Goal: Information Seeking & Learning: Learn about a topic

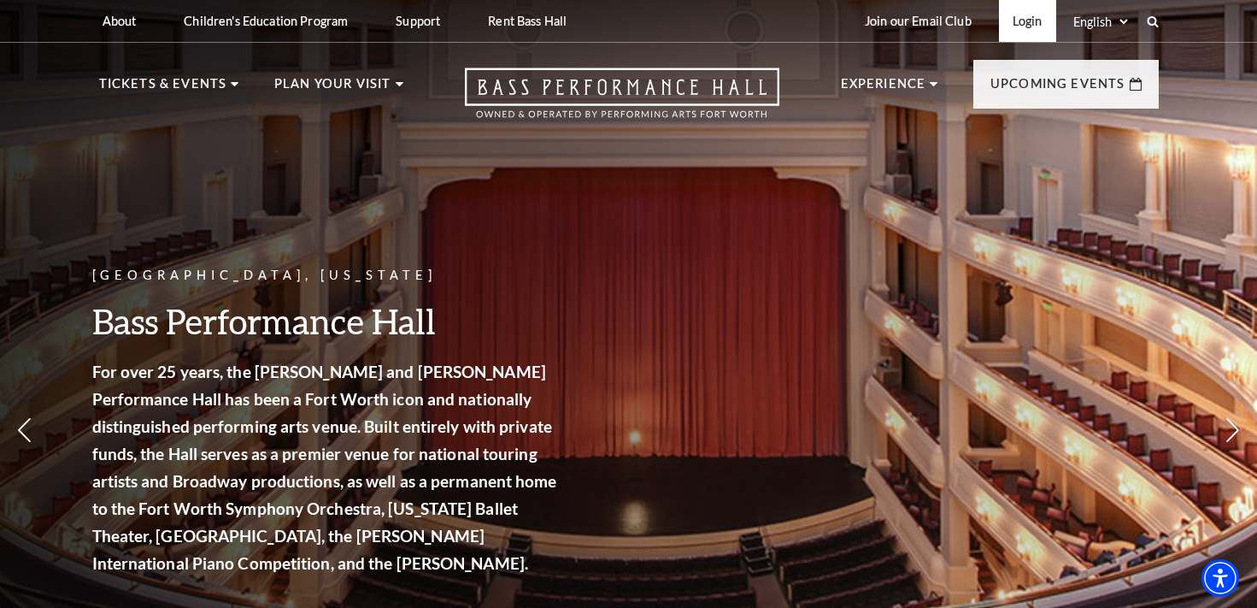
click at [1023, 21] on link "Login" at bounding box center [1027, 21] width 57 height 42
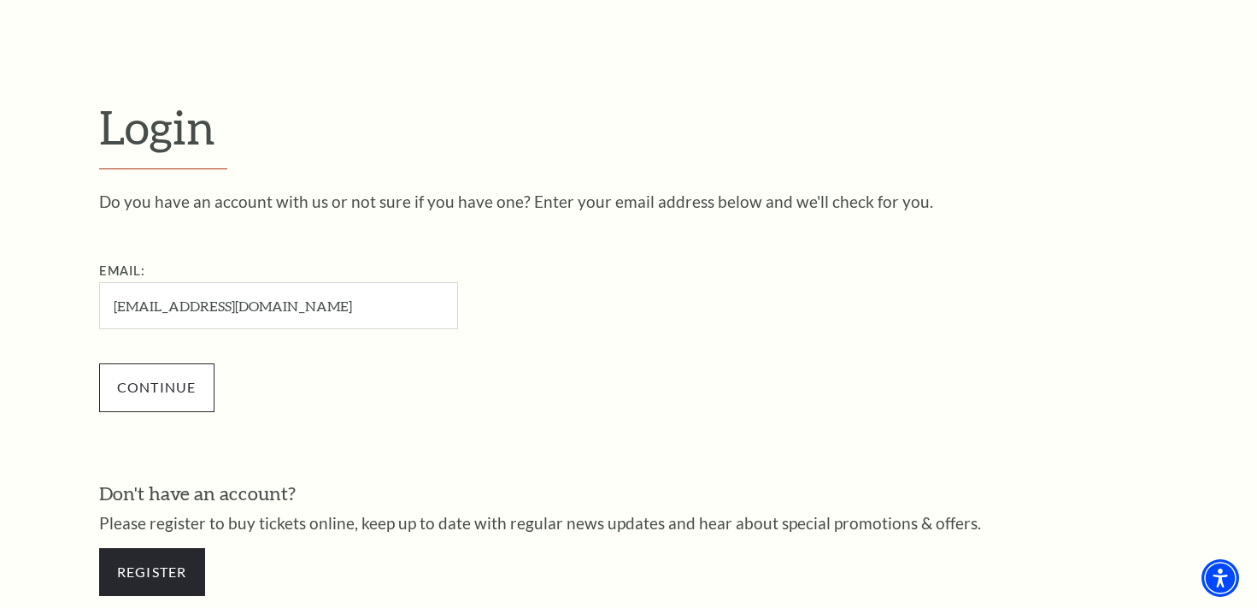
type input "laf656@gmail.com"
click at [144, 390] on input "Continue" at bounding box center [156, 387] width 115 height 48
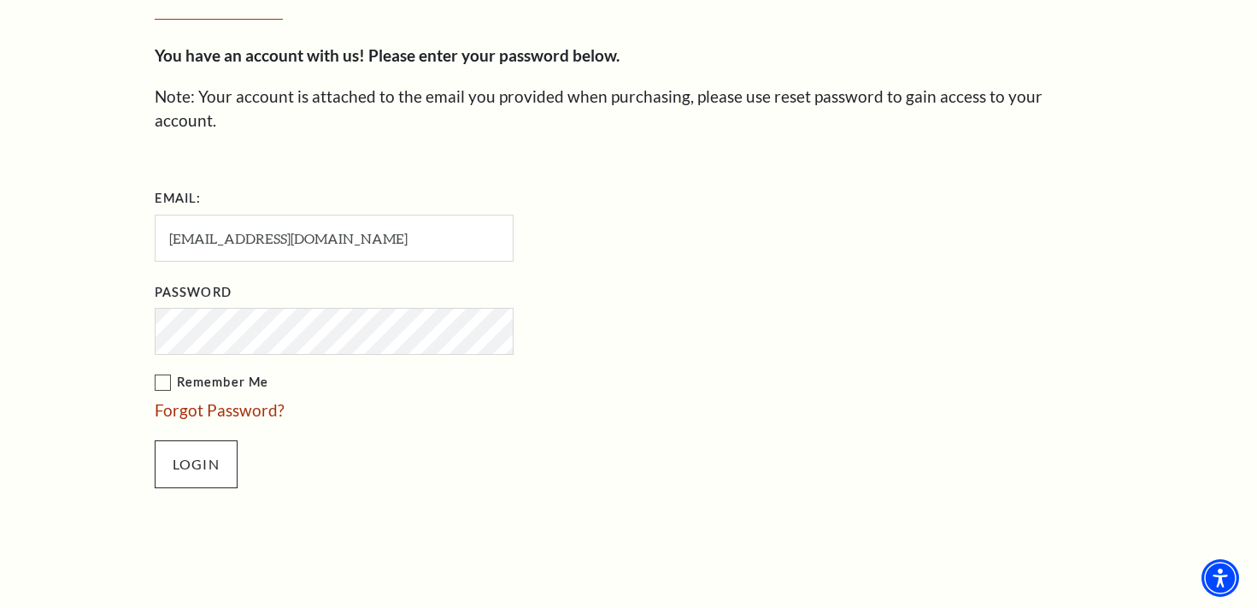
click at [192, 440] on input "Login" at bounding box center [196, 464] width 83 height 48
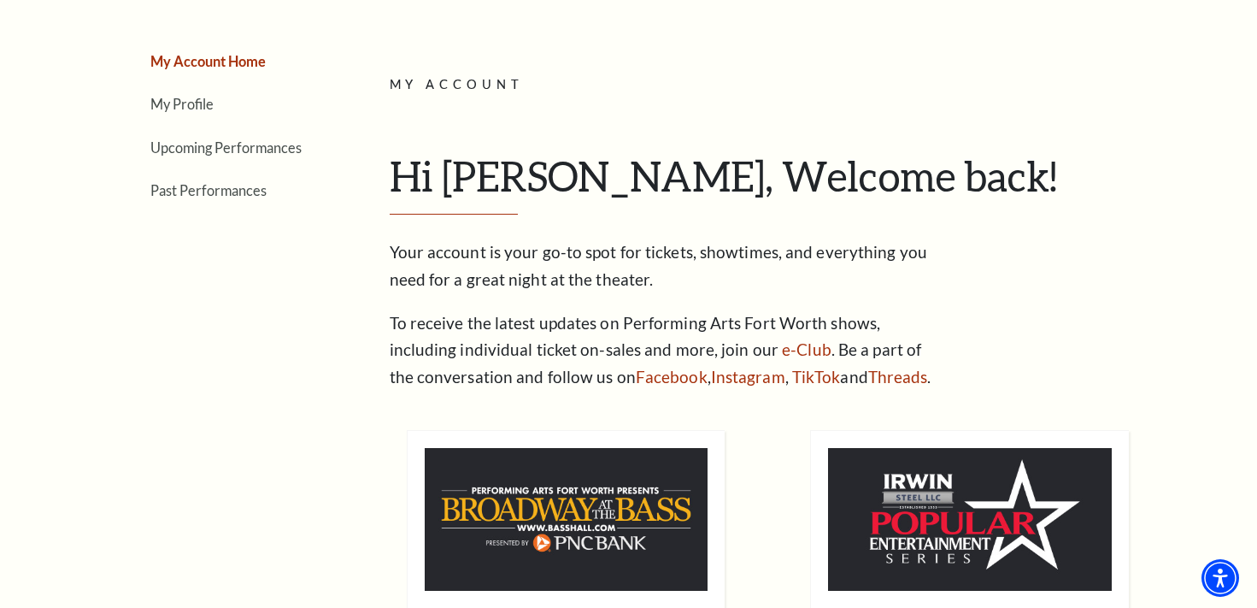
scroll to position [201, 0]
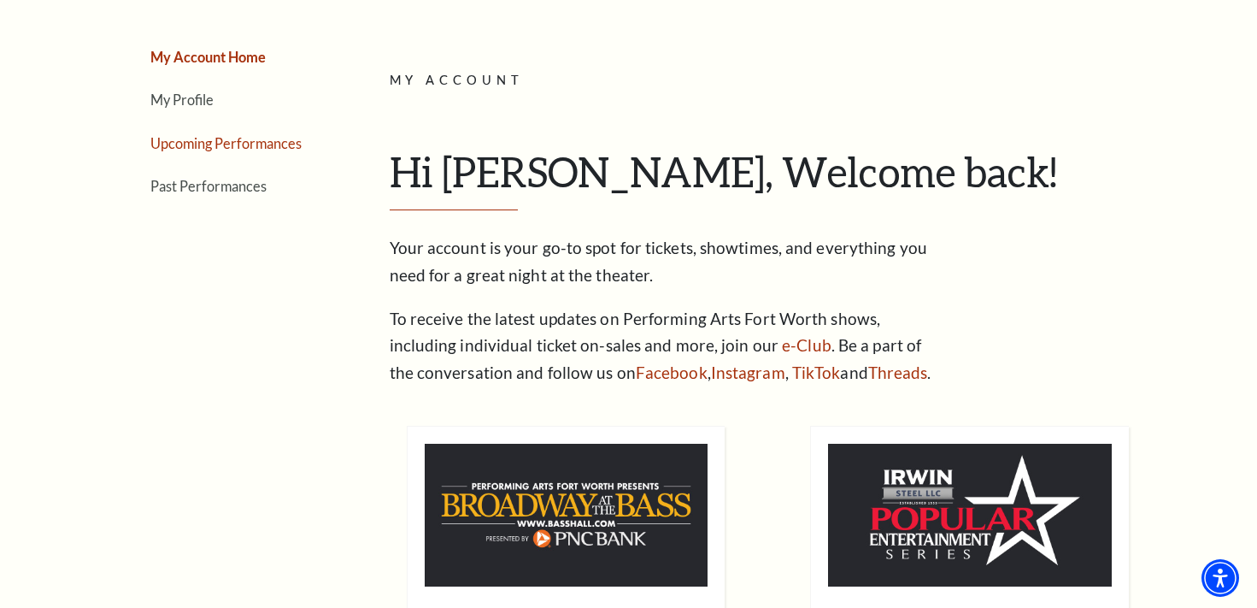
click at [174, 142] on link "Upcoming Performances" at bounding box center [225, 143] width 151 height 16
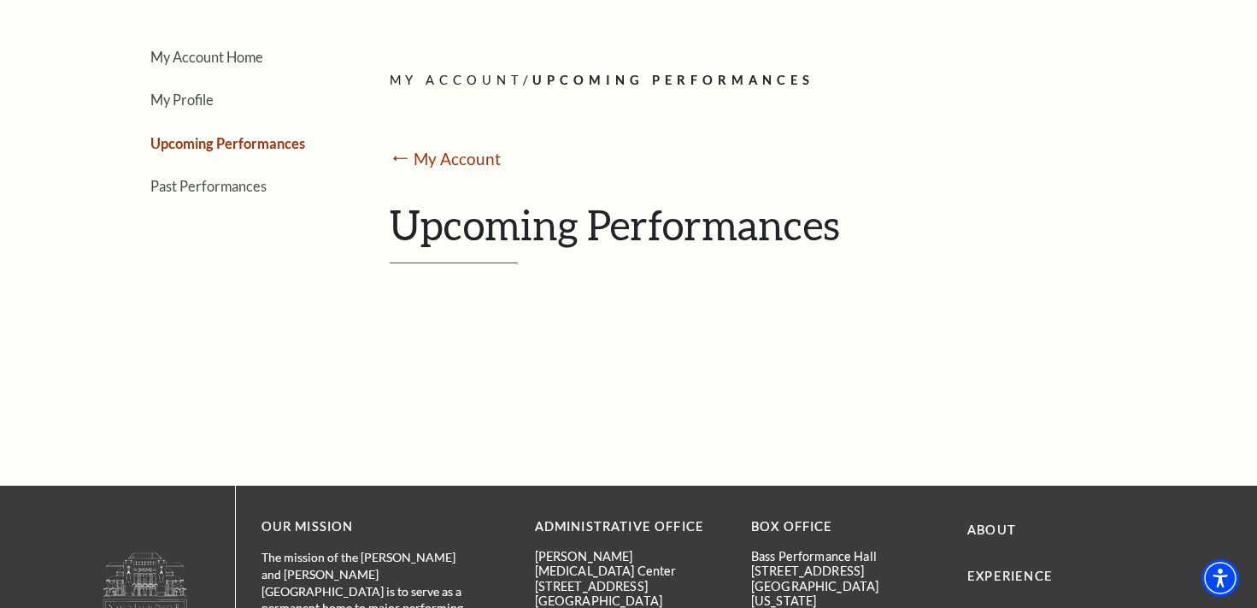
click at [199, 141] on link "Upcoming Performances" at bounding box center [227, 143] width 155 height 16
click at [468, 160] on link "My Account" at bounding box center [458, 159] width 88 height 20
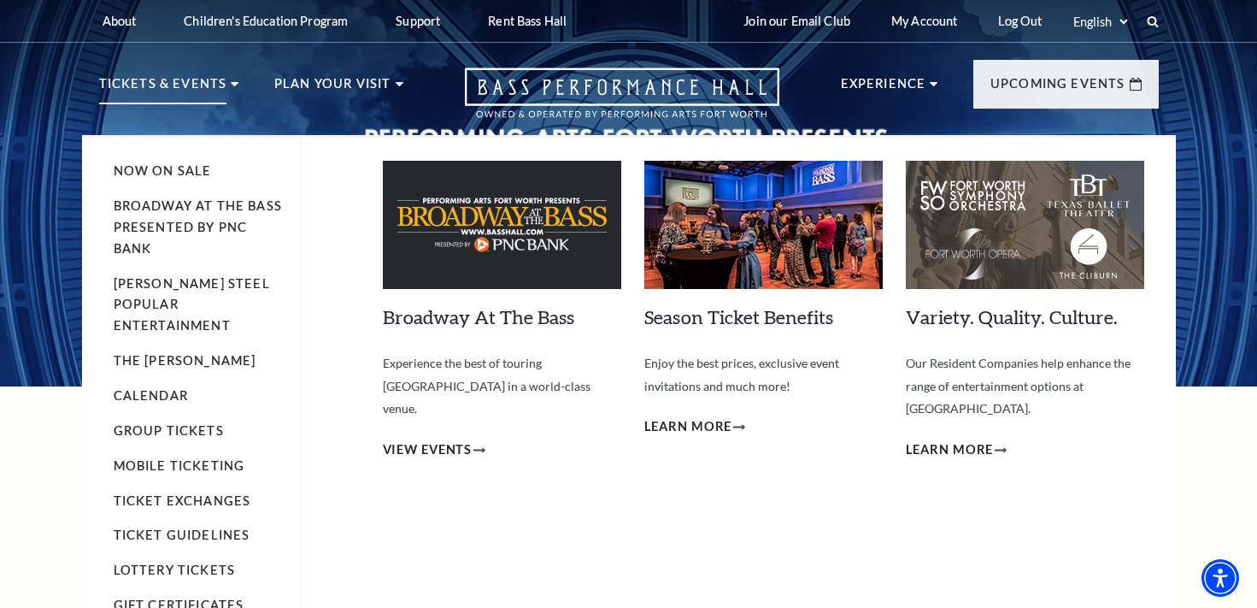
click at [499, 283] on img at bounding box center [502, 225] width 238 height 128
click at [456, 439] on span "View Events" at bounding box center [428, 449] width 90 height 21
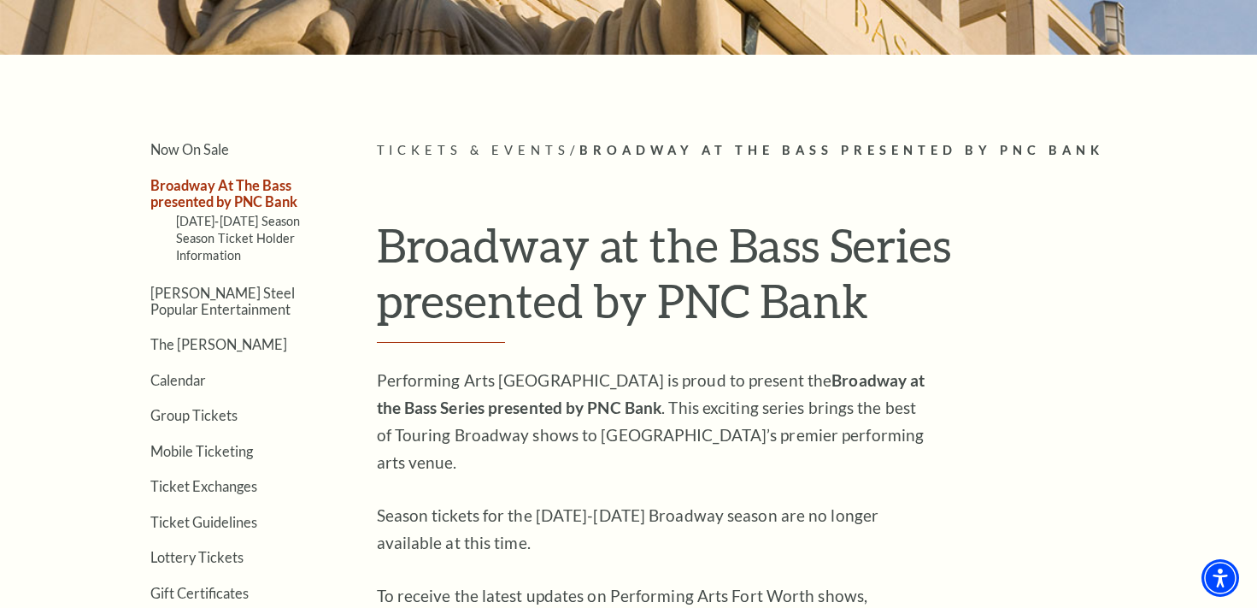
scroll to position [330, 0]
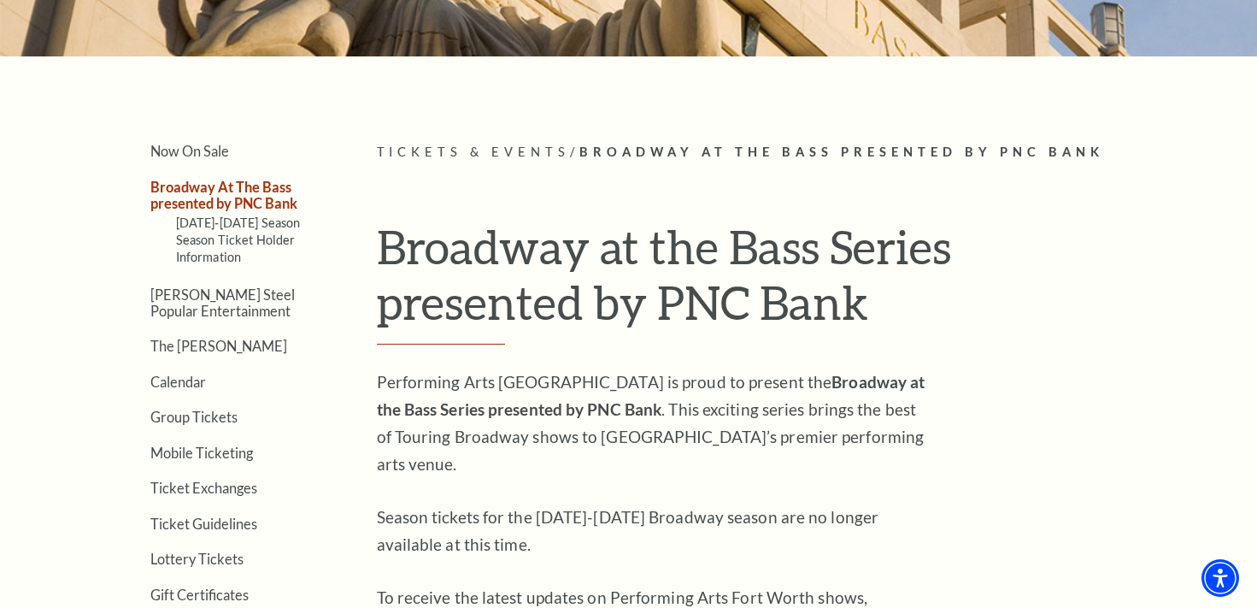
click at [241, 188] on link "Broadway At The Bass presented by PNC Bank" at bounding box center [223, 195] width 147 height 32
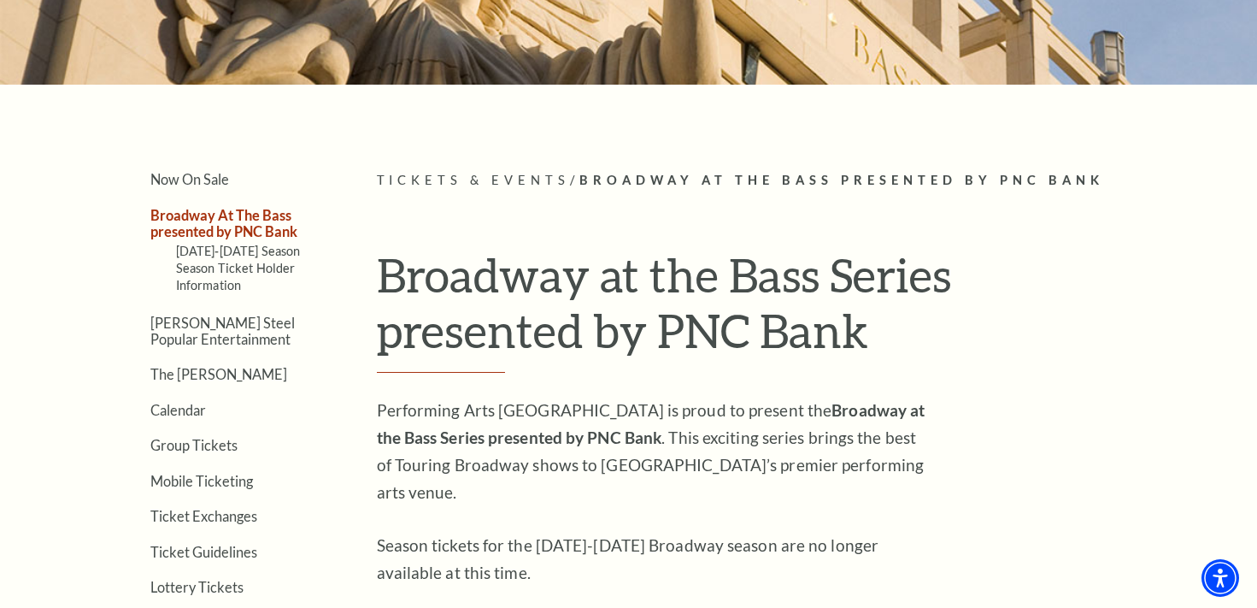
scroll to position [301, 0]
click at [198, 268] on link "Season Ticket Holder Information" at bounding box center [236, 278] width 120 height 32
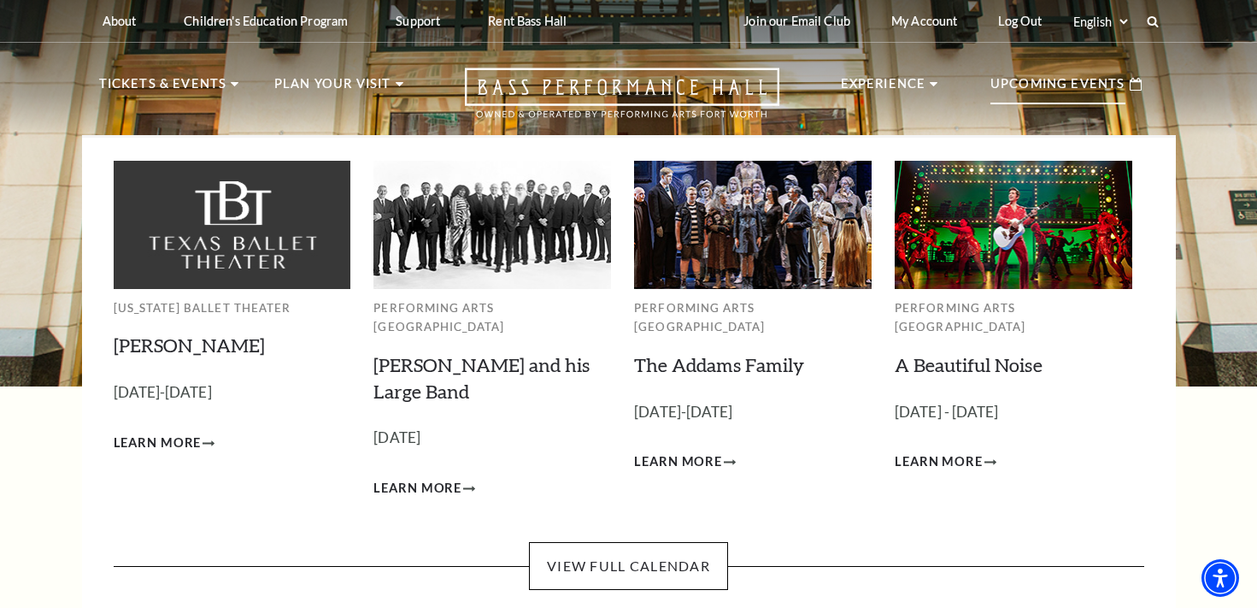
click at [1096, 86] on p "Upcoming Events" at bounding box center [1057, 88] width 135 height 31
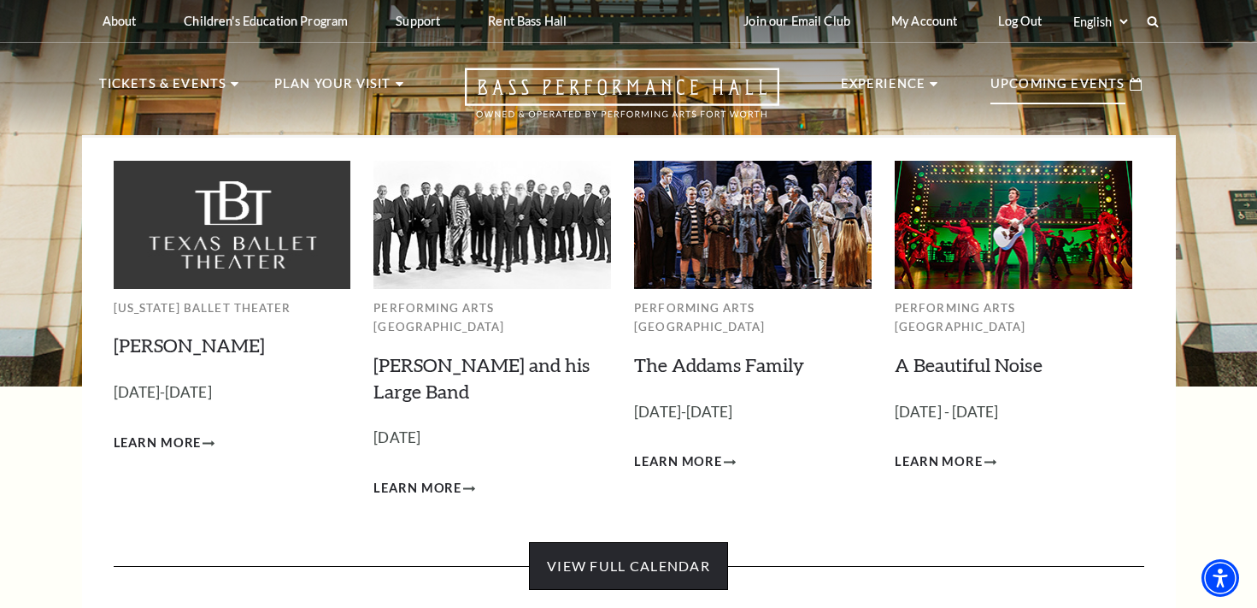
click at [648, 549] on link "View Full Calendar" at bounding box center [628, 566] width 199 height 48
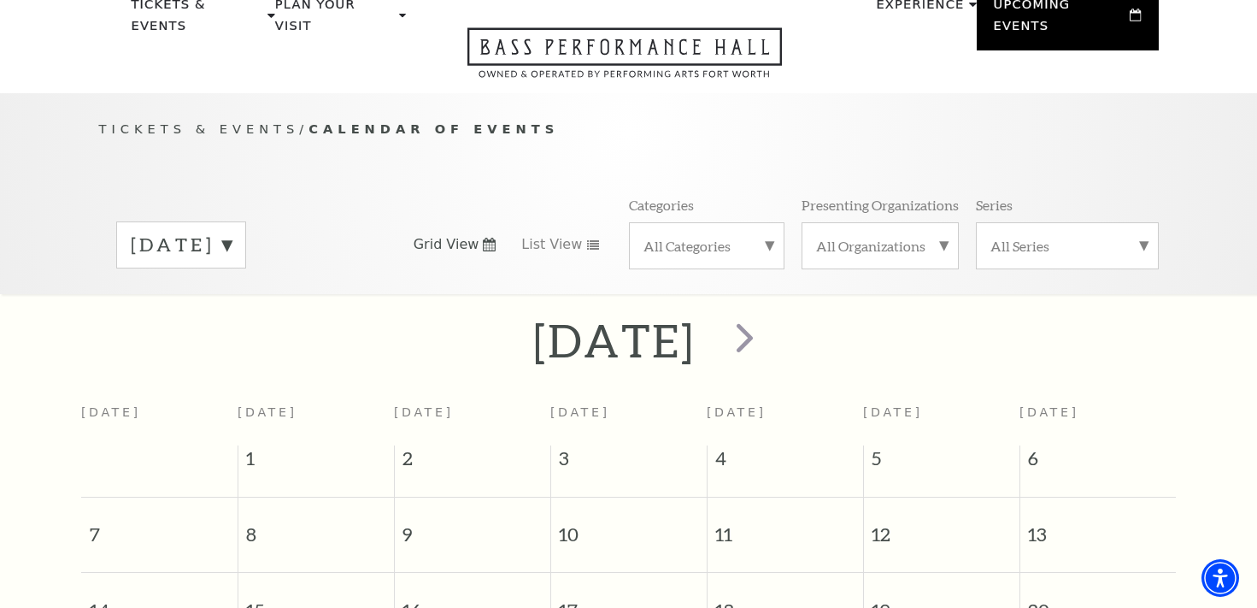
scroll to position [77, 0]
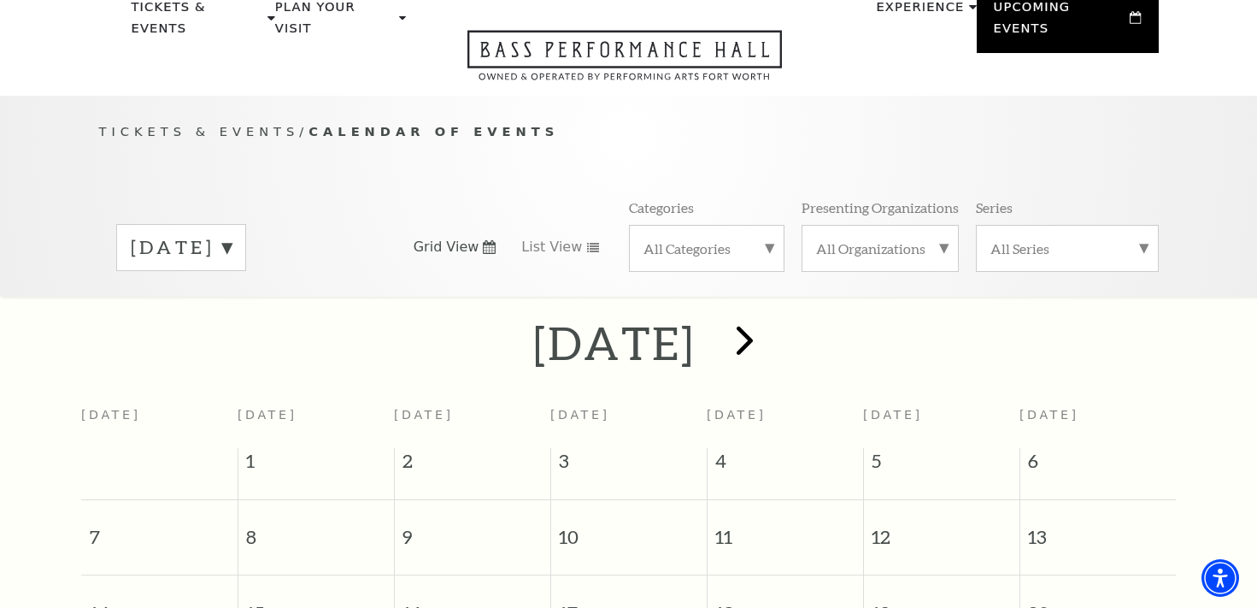
click at [769, 324] on span "next" at bounding box center [744, 339] width 49 height 49
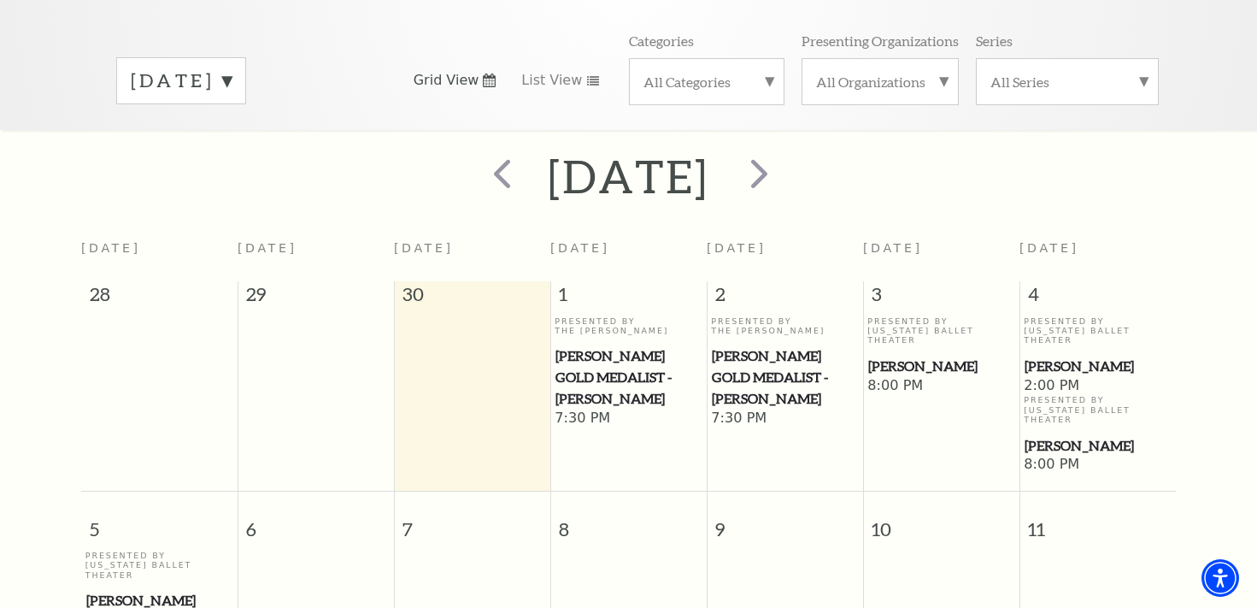
scroll to position [223, 0]
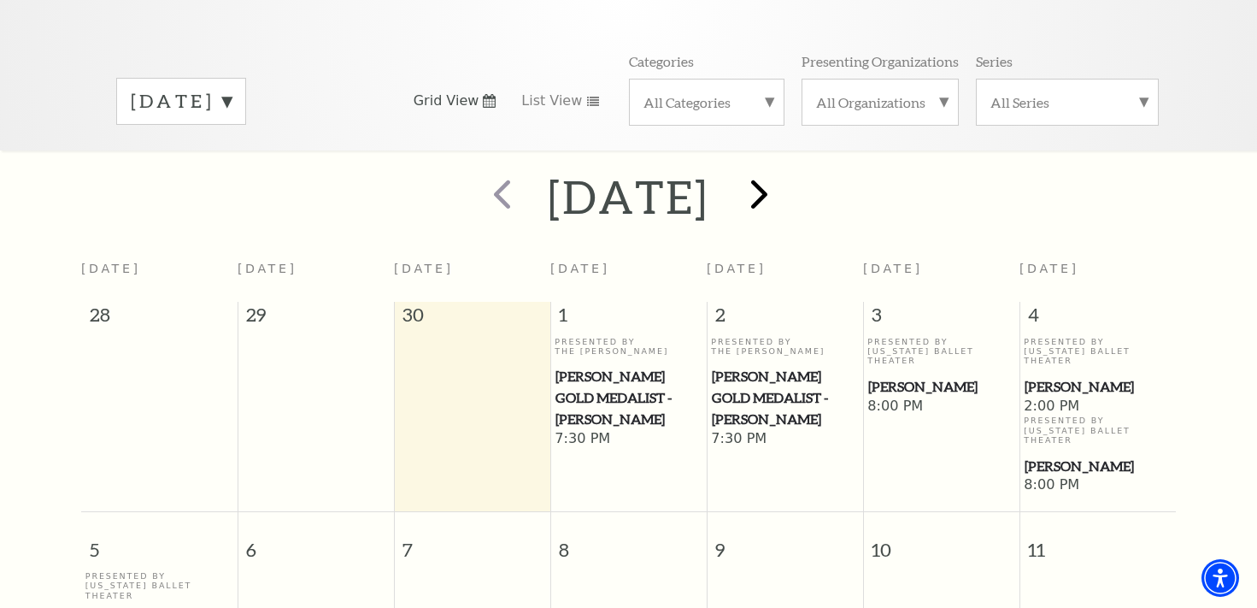
click at [784, 185] on span "next" at bounding box center [759, 193] width 49 height 49
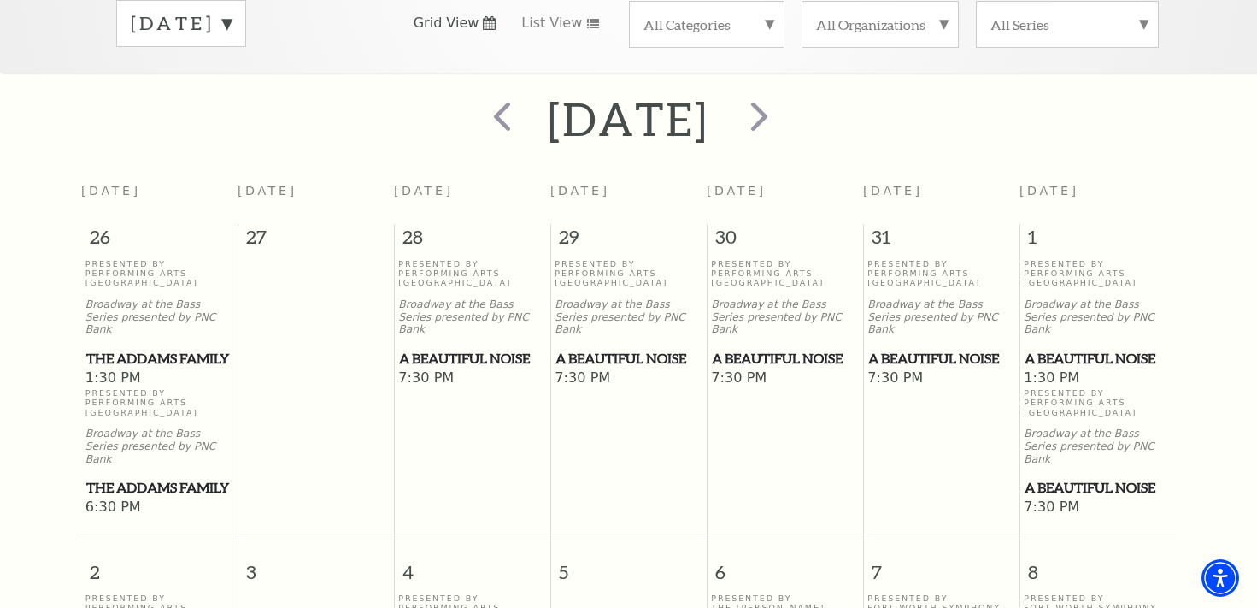
scroll to position [297, 0]
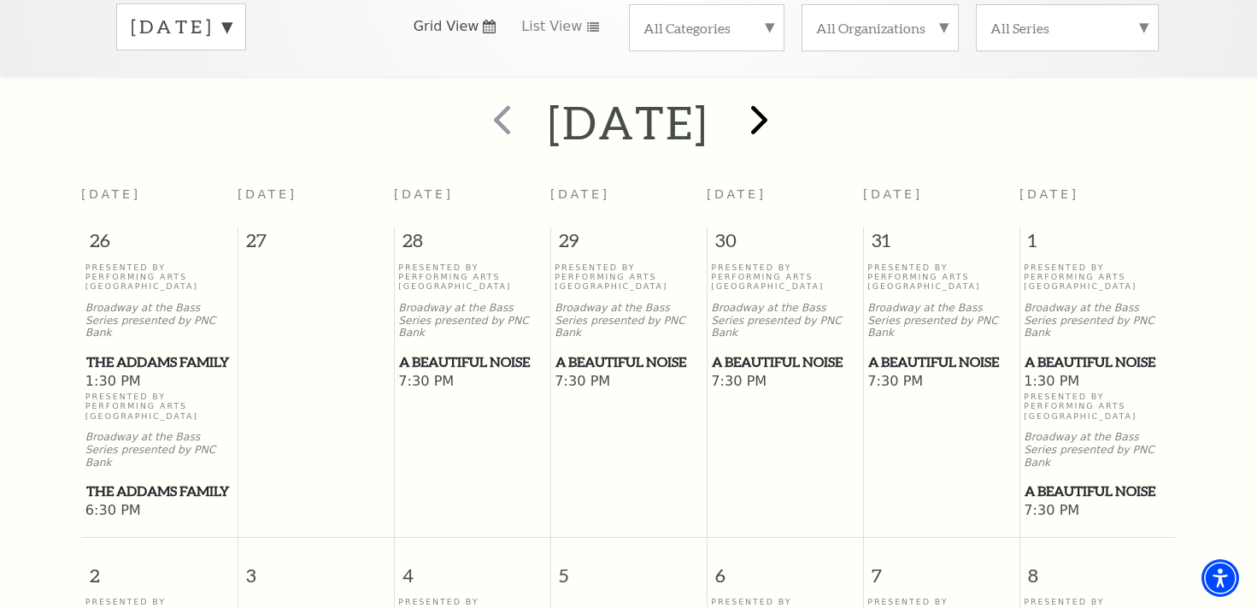
click at [784, 103] on span "next" at bounding box center [759, 119] width 49 height 49
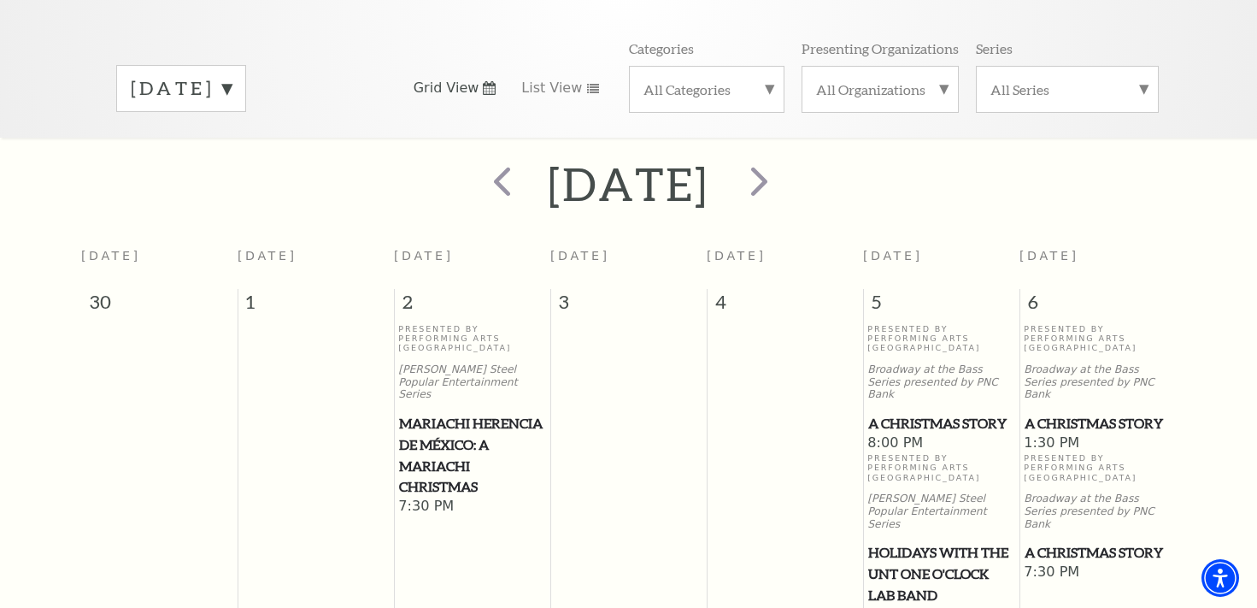
scroll to position [235, 0]
click at [784, 169] on span "next" at bounding box center [759, 181] width 49 height 49
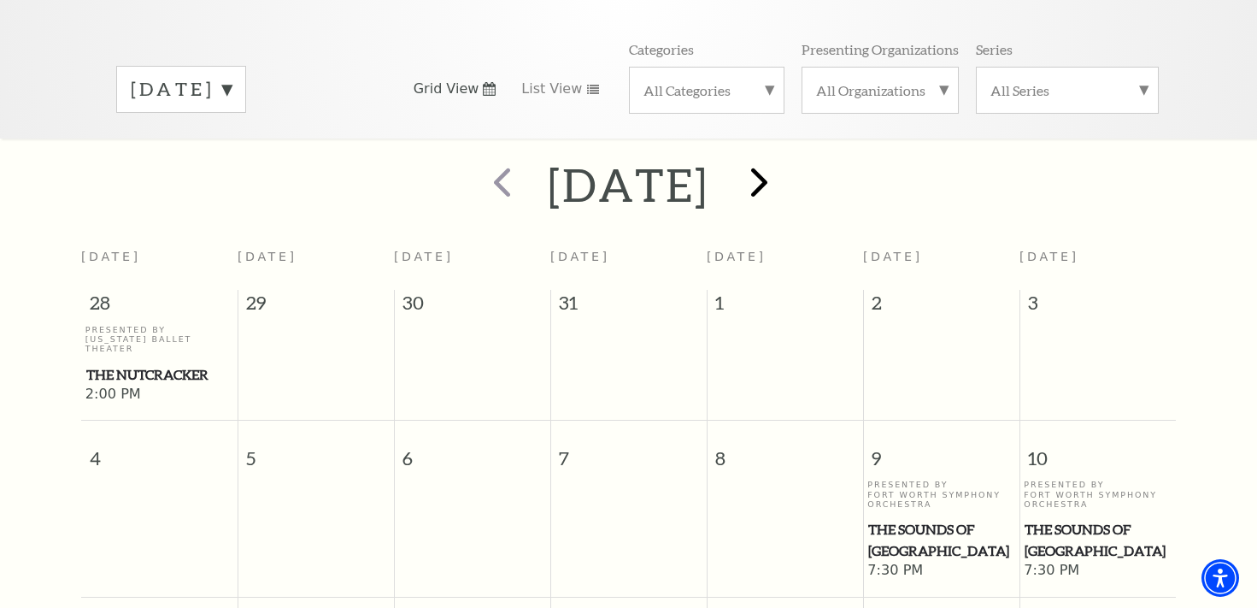
scroll to position [150, 0]
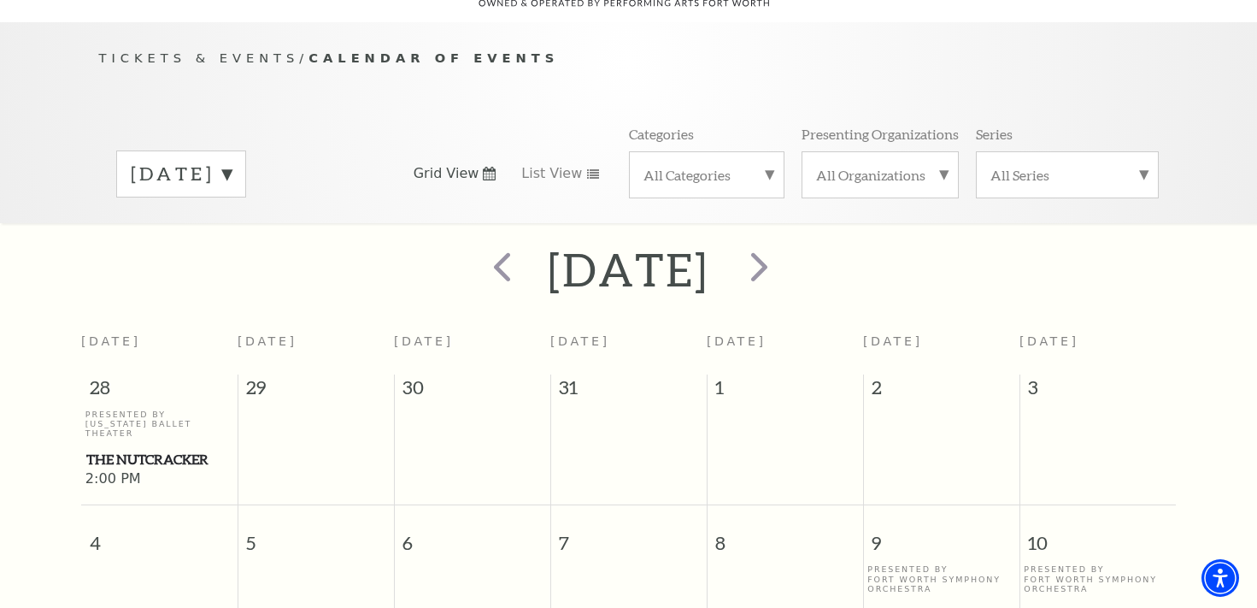
click at [764, 166] on label "All Categories" at bounding box center [707, 175] width 126 height 18
click at [703, 188] on label "Broadway" at bounding box center [707, 202] width 126 height 28
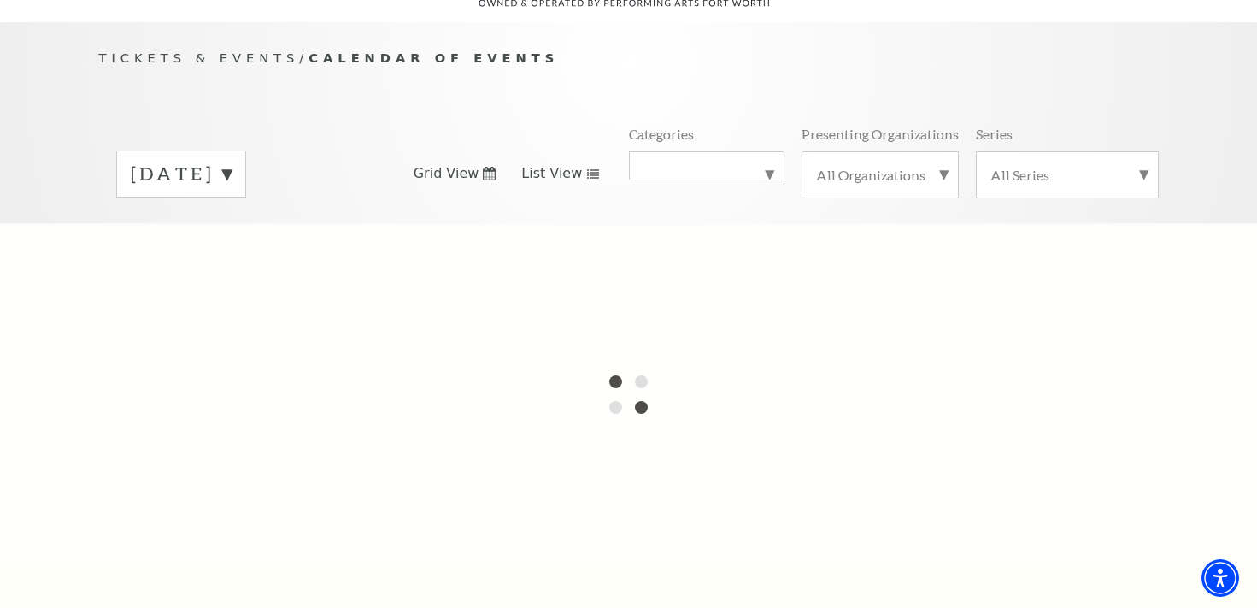
click at [588, 169] on use at bounding box center [593, 173] width 12 height 9
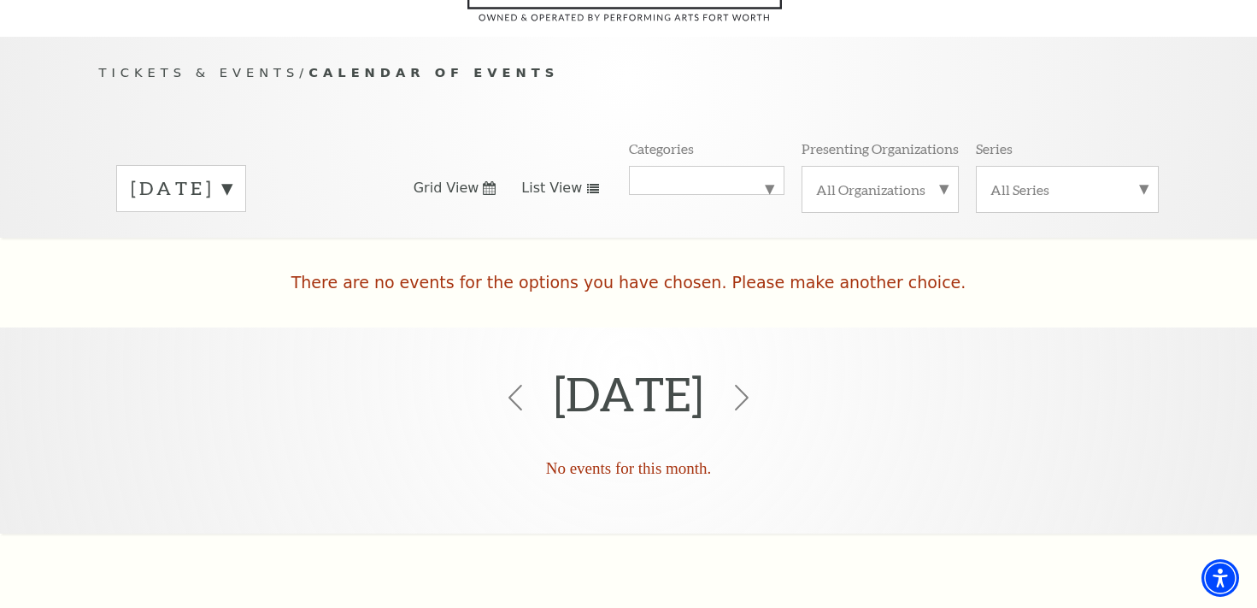
scroll to position [136, 0]
click at [911, 180] on label "All Organizations" at bounding box center [880, 189] width 128 height 18
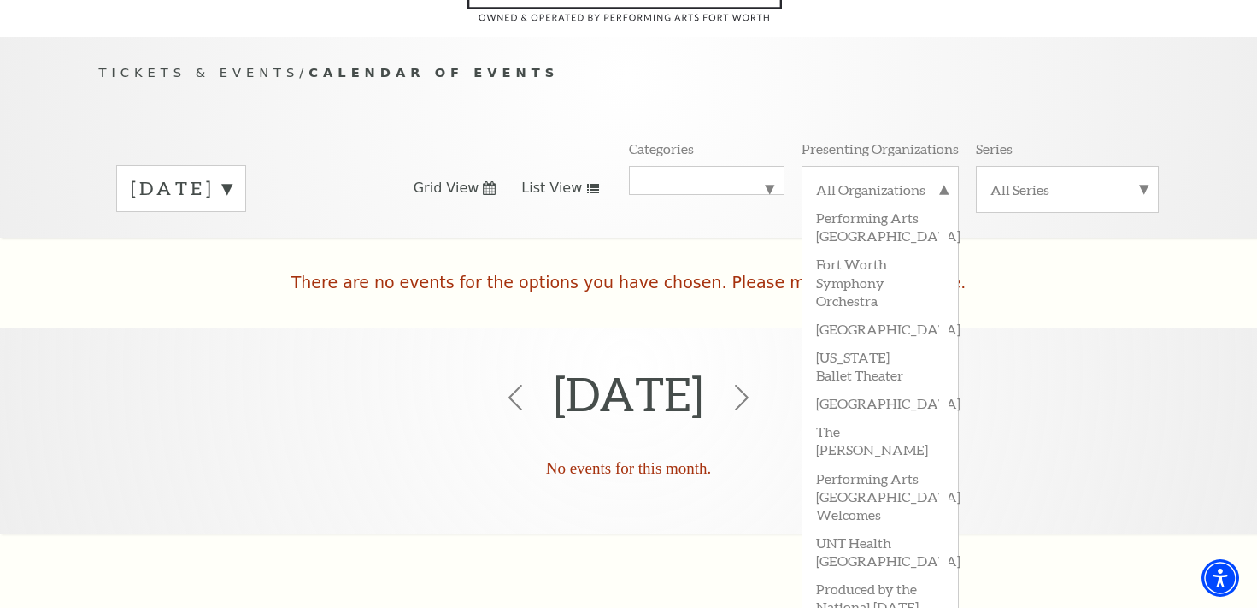
click at [492, 181] on use at bounding box center [489, 188] width 13 height 14
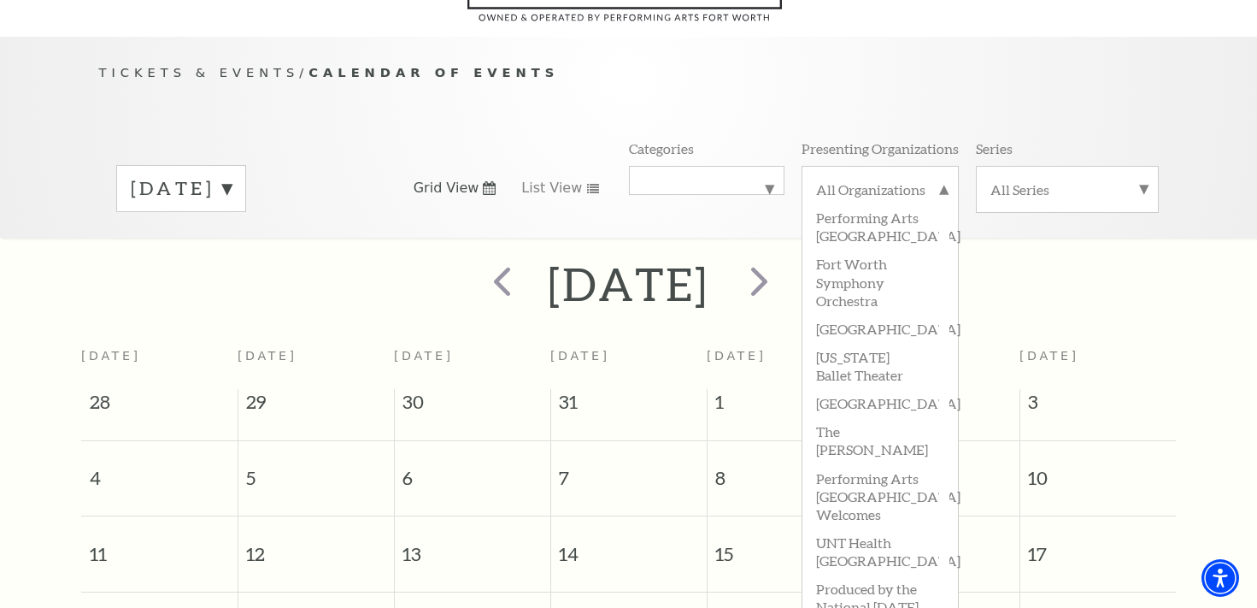
click at [610, 167] on div "[DATE] Grid View List View Categories All Categories Broadway Presenting Organi…" at bounding box center [629, 187] width 1060 height 97
click at [586, 184] on icon at bounding box center [593, 188] width 14 height 9
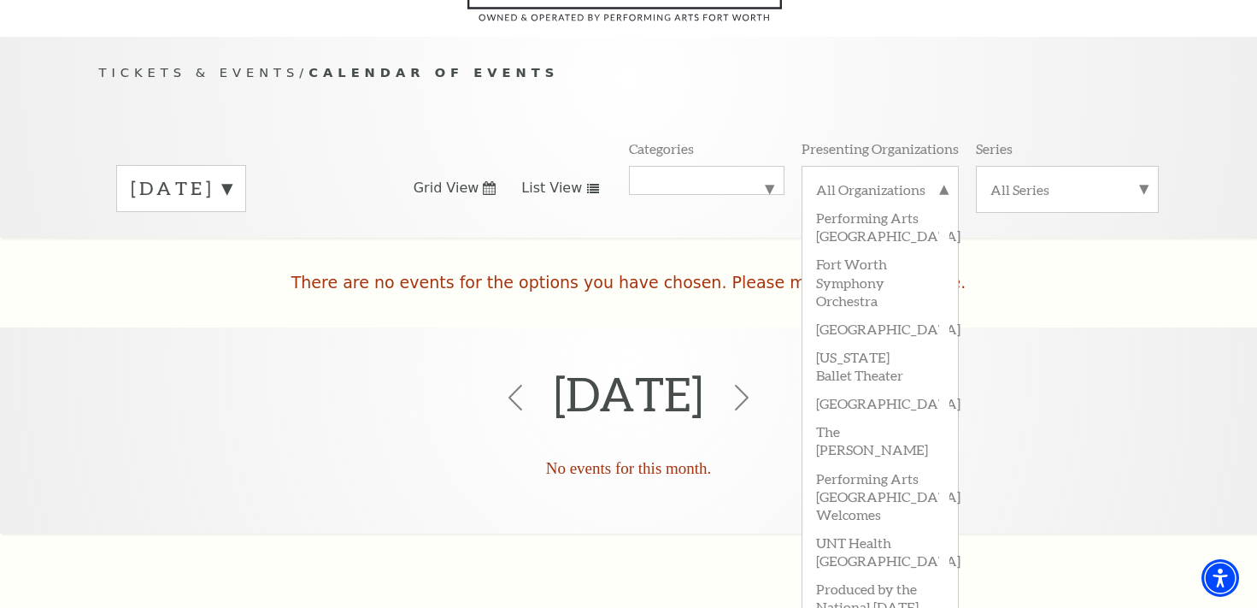
click at [232, 175] on label "[DATE]" at bounding box center [181, 188] width 101 height 26
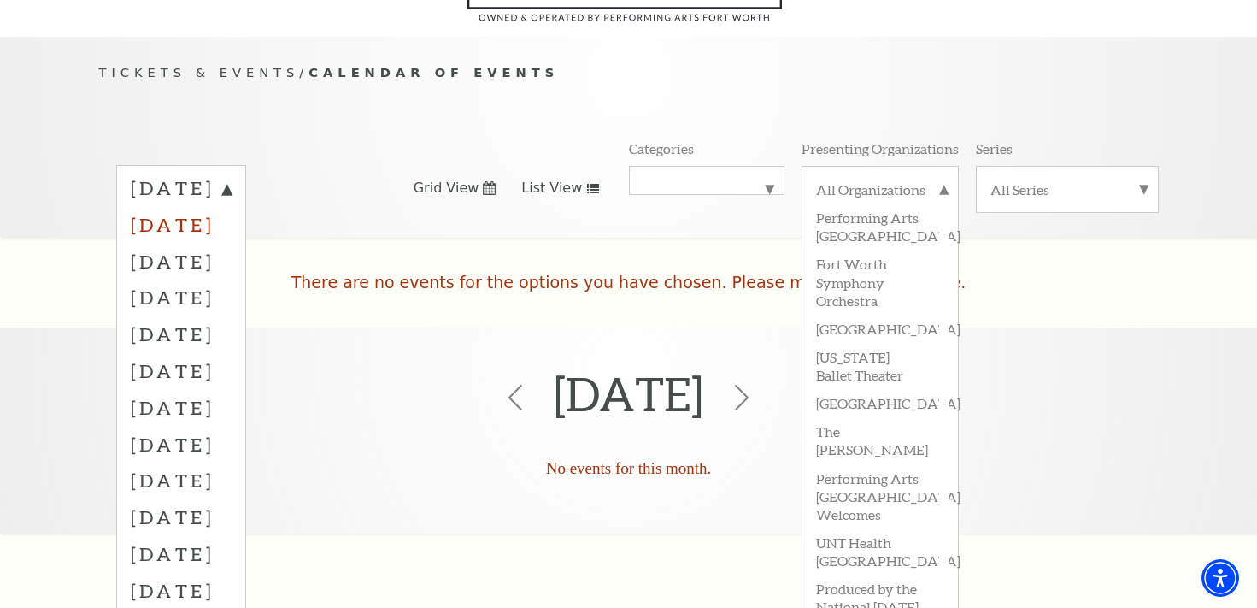
click at [232, 206] on label "[DATE]" at bounding box center [181, 224] width 101 height 37
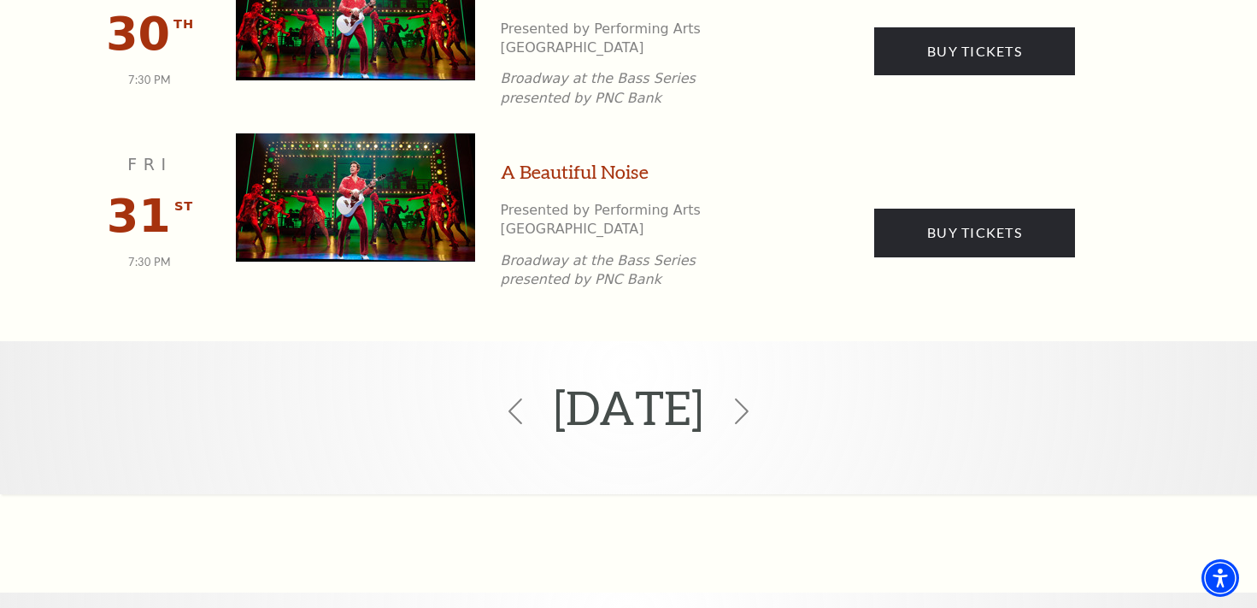
scroll to position [1892, 0]
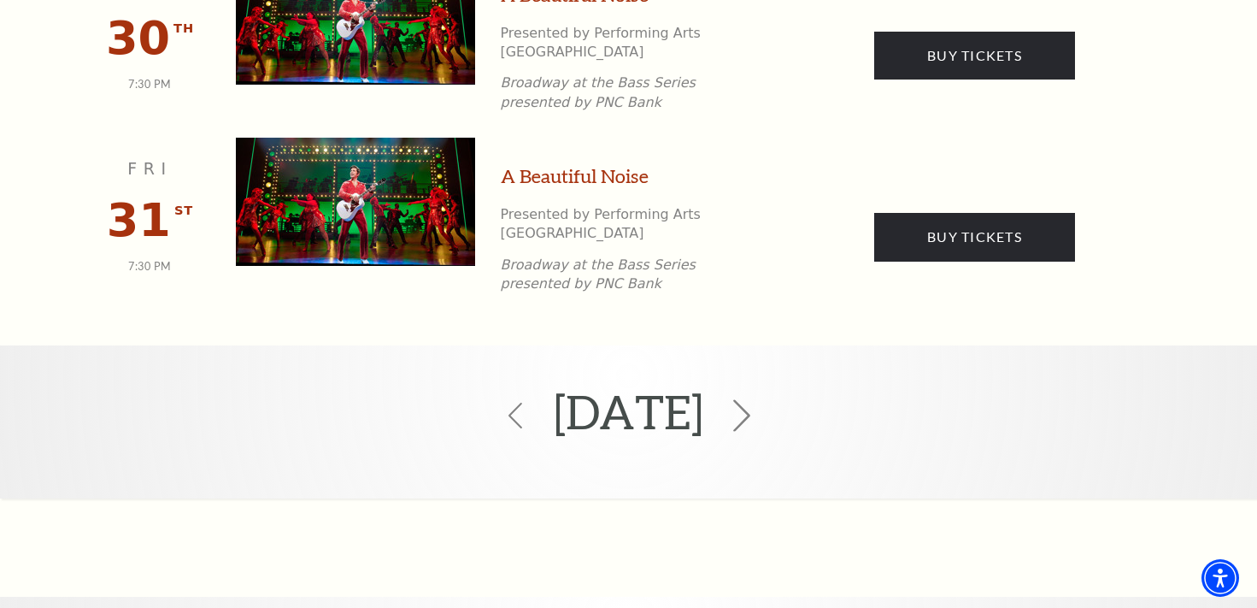
click at [758, 399] on icon at bounding box center [742, 415] width 32 height 32
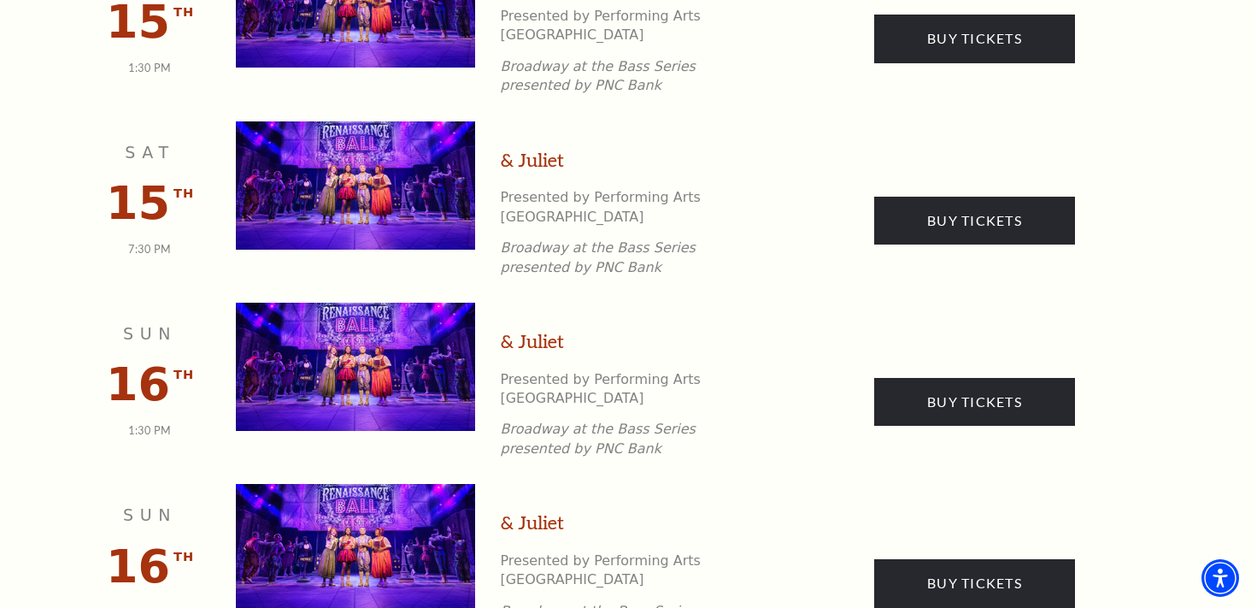
scroll to position [2044, 0]
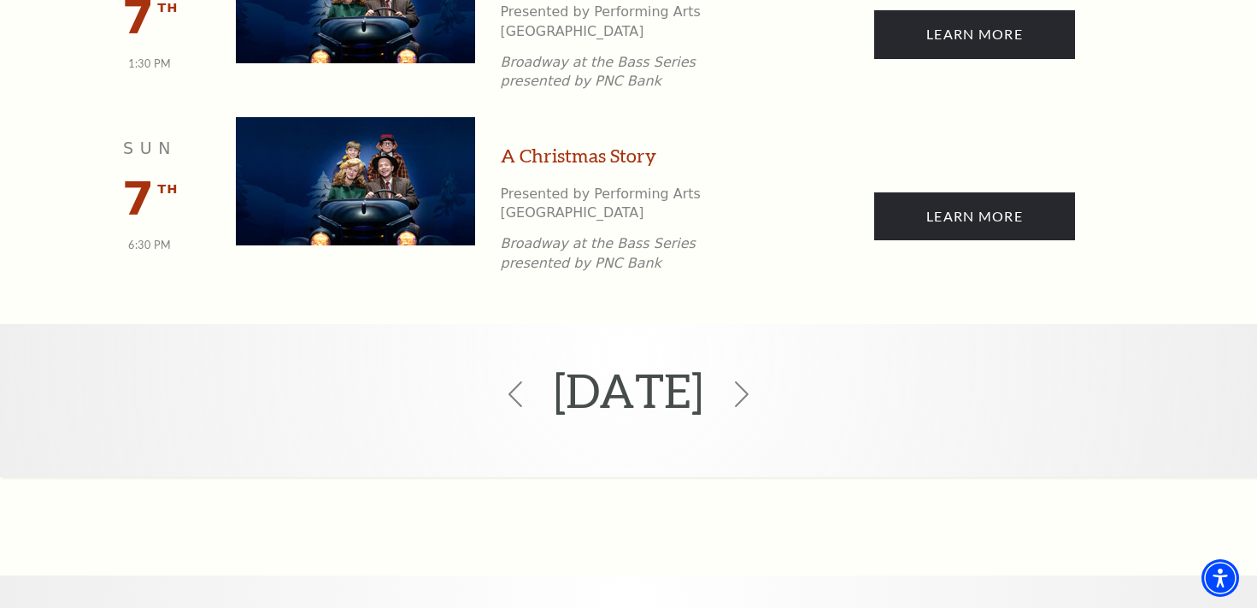
scroll to position [1196, 0]
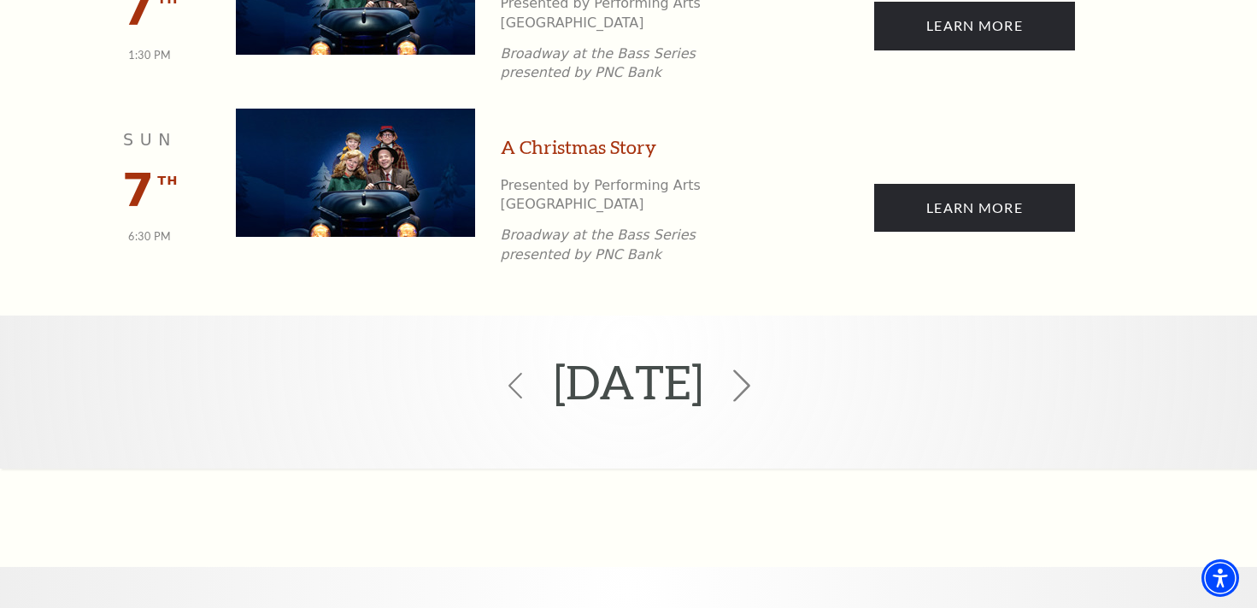
click at [758, 370] on icon at bounding box center [742, 386] width 32 height 32
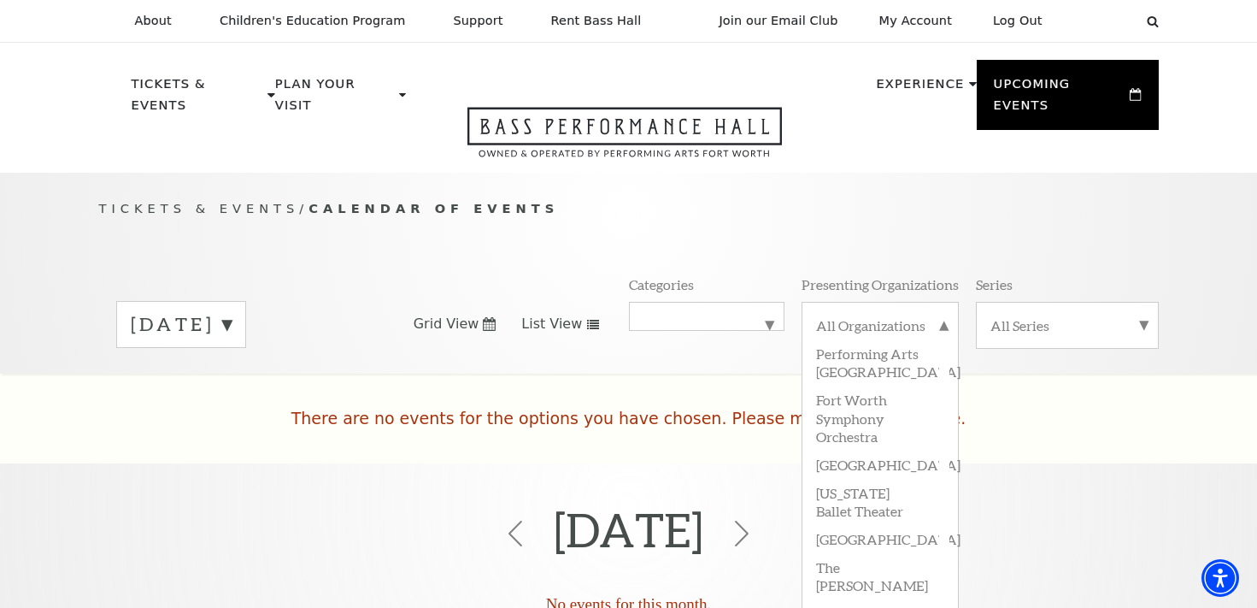
scroll to position [0, 0]
click at [232, 311] on label "[DATE]" at bounding box center [181, 324] width 101 height 26
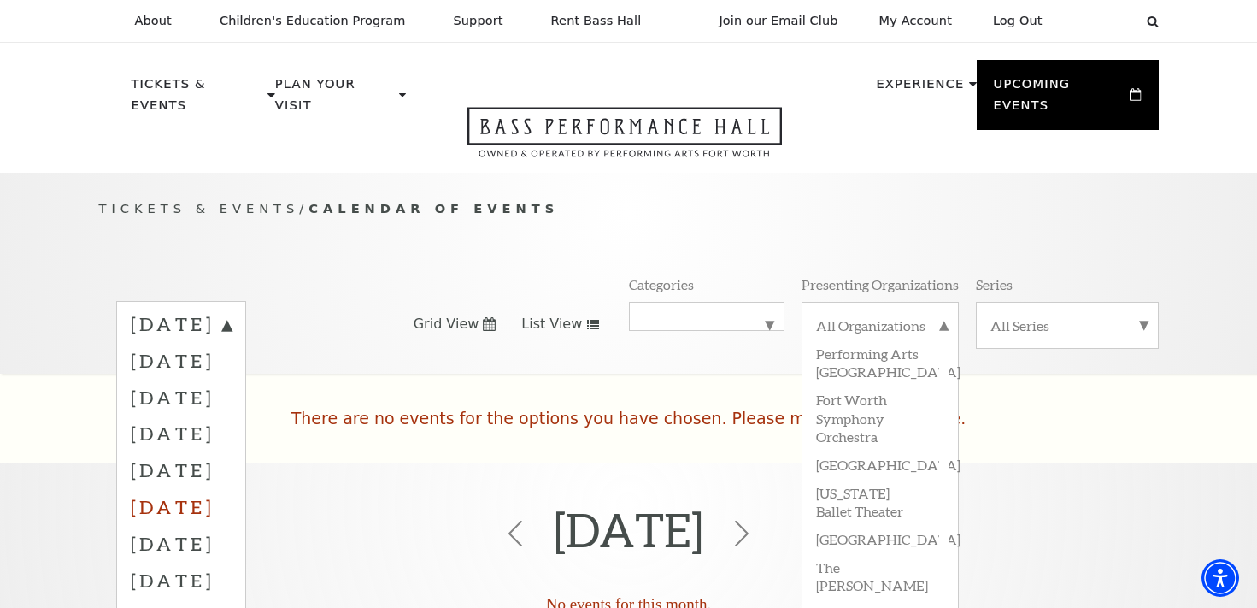
click at [232, 488] on label "[DATE]" at bounding box center [181, 506] width 101 height 37
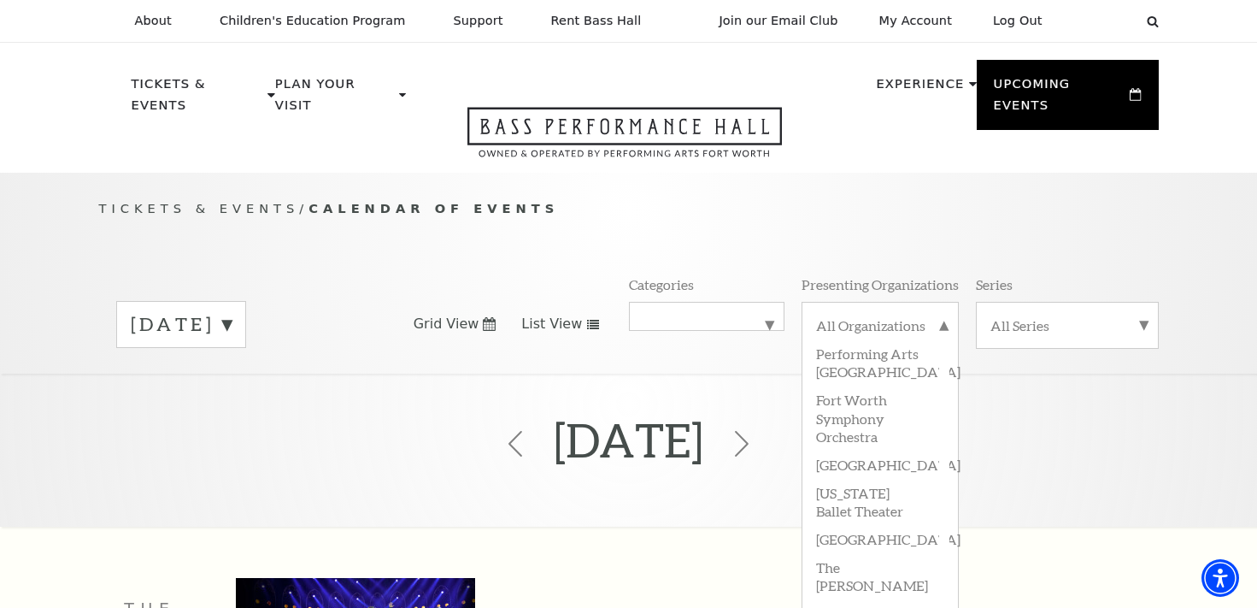
click at [232, 311] on label "[DATE]" at bounding box center [181, 324] width 101 height 26
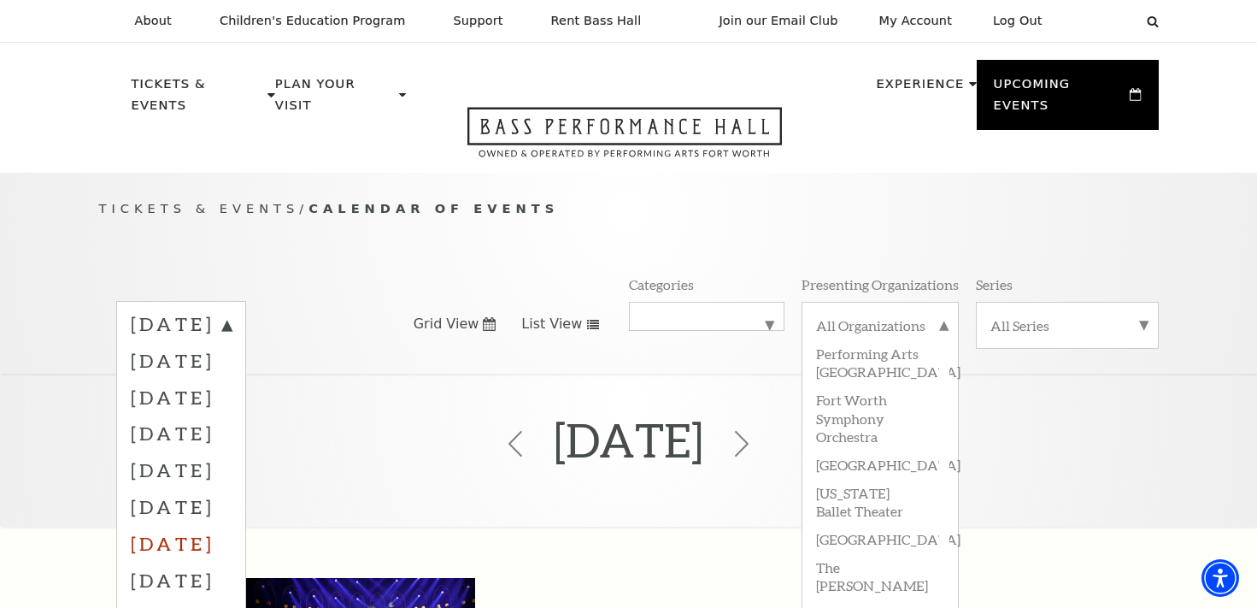
click at [232, 525] on label "[DATE]" at bounding box center [181, 543] width 101 height 37
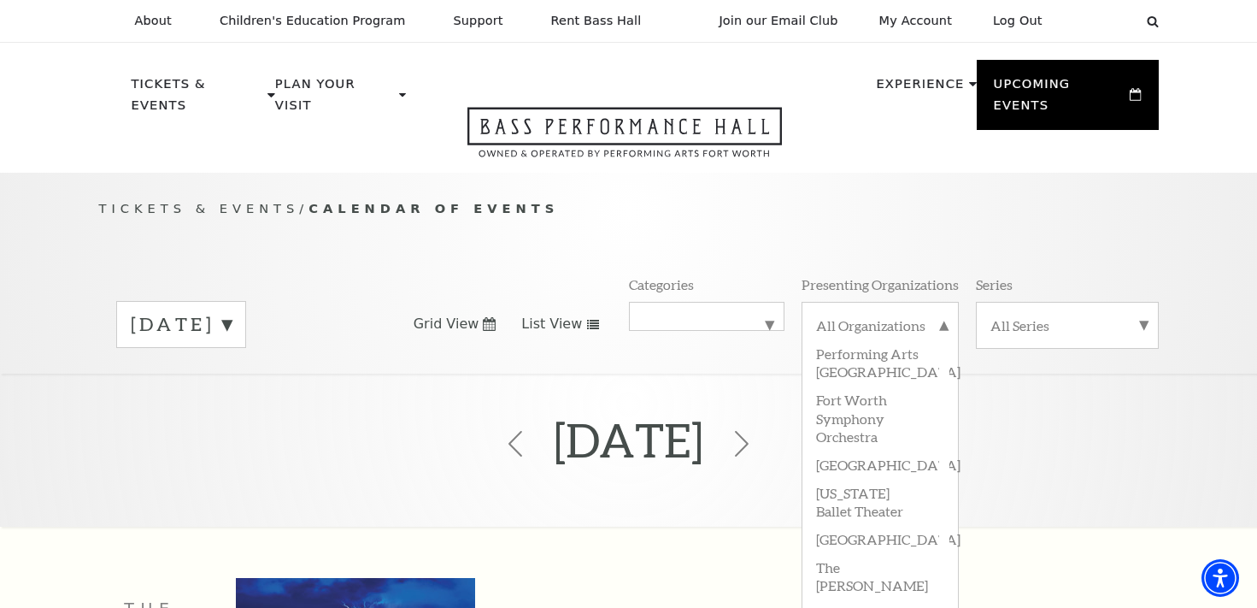
click at [232, 311] on label "[DATE]" at bounding box center [181, 324] width 101 height 26
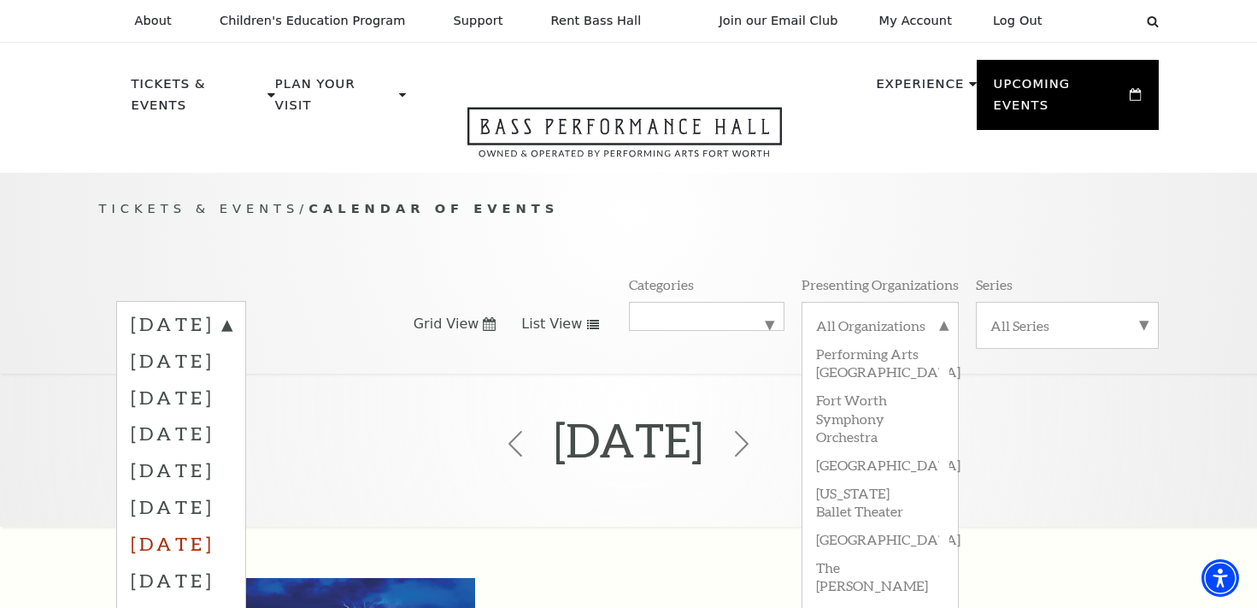
click at [225, 525] on label "[DATE]" at bounding box center [181, 543] width 101 height 37
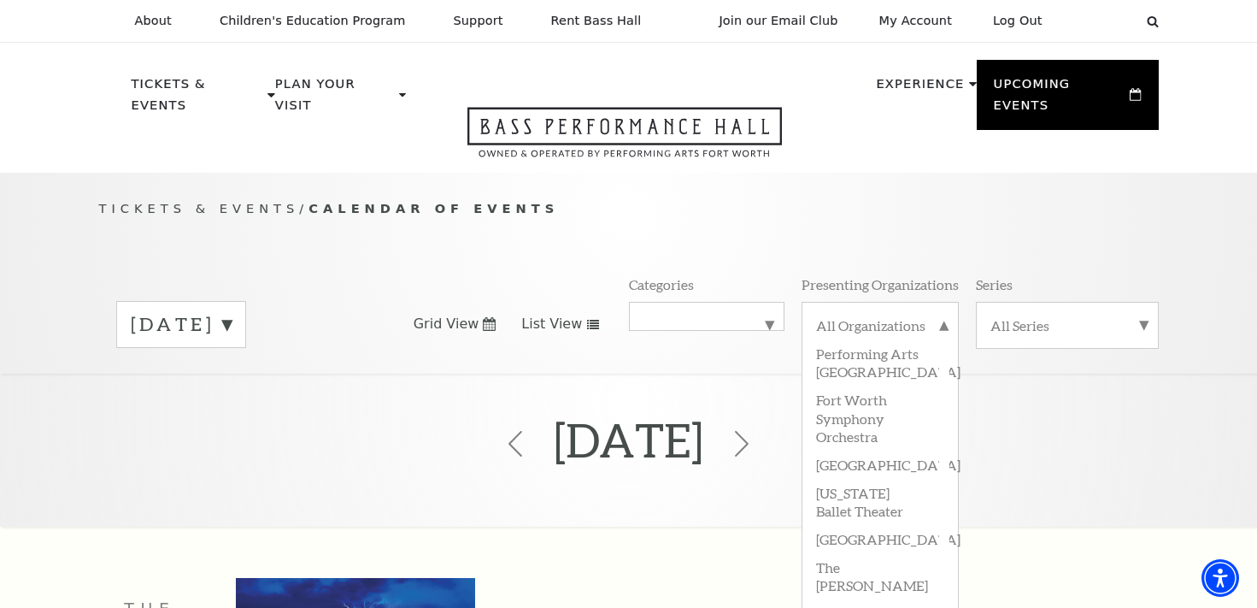
click at [232, 311] on label "[DATE]" at bounding box center [181, 324] width 101 height 26
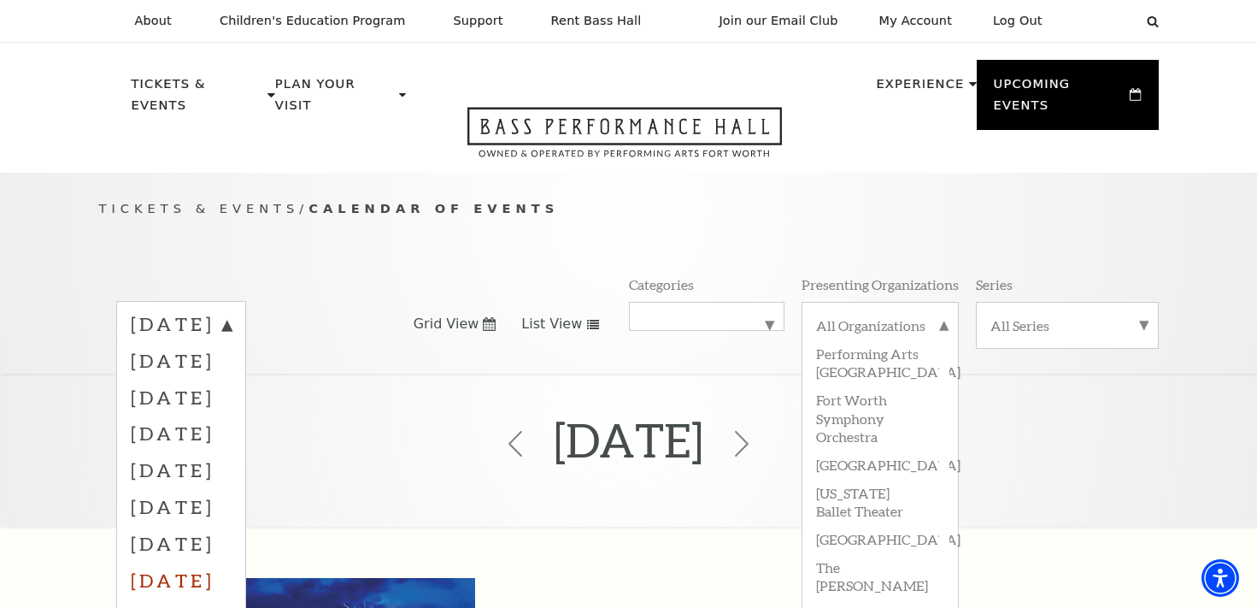
click at [232, 561] on label "[DATE]" at bounding box center [181, 579] width 101 height 37
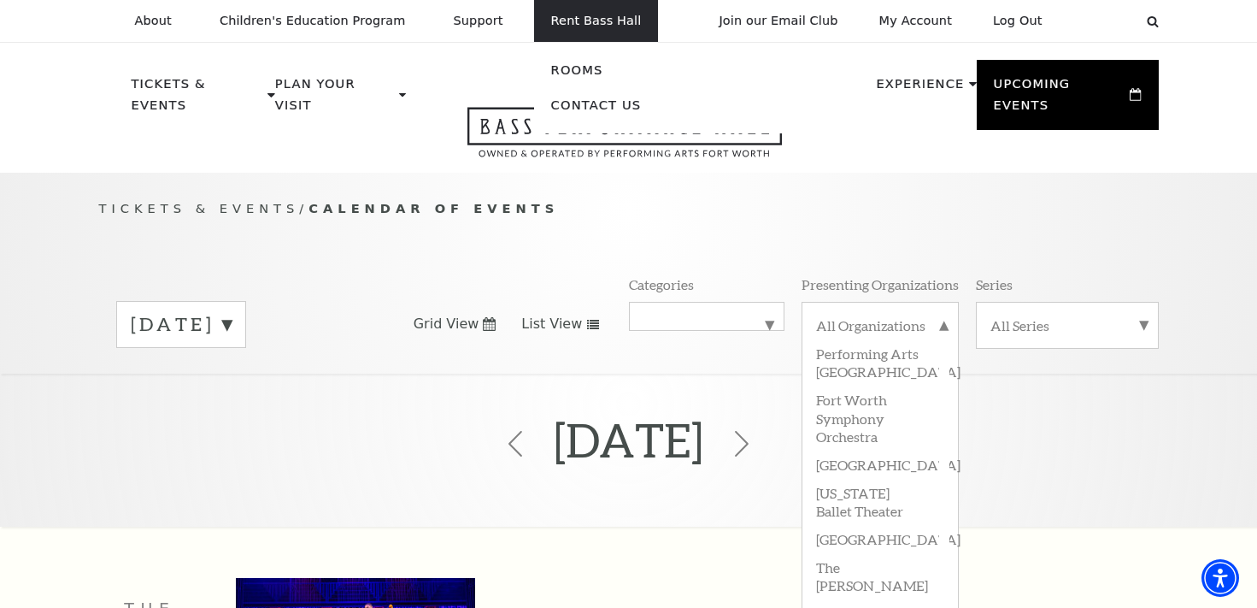
scroll to position [150, 0]
